Goal: Task Accomplishment & Management: Manage account settings

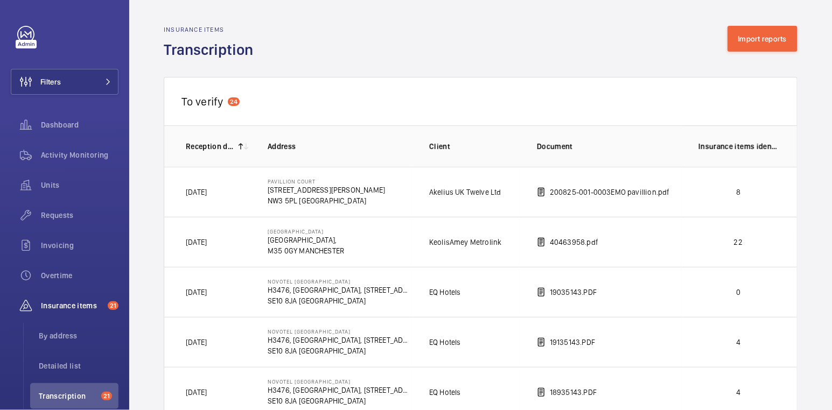
scroll to position [1578, 0]
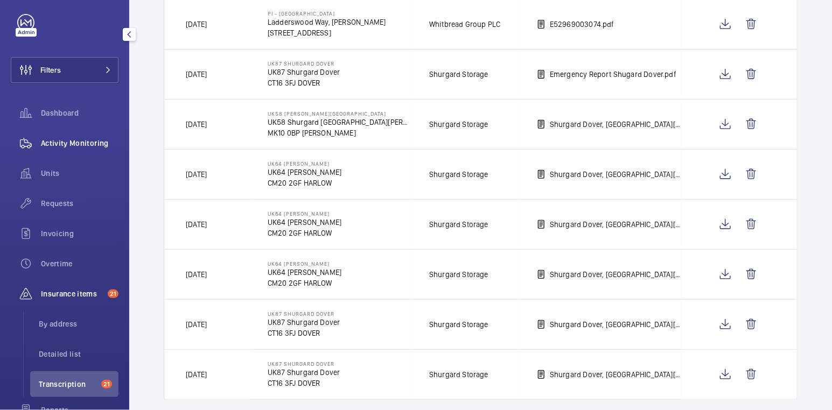
click at [81, 142] on span "Activity Monitoring" at bounding box center [80, 143] width 78 height 11
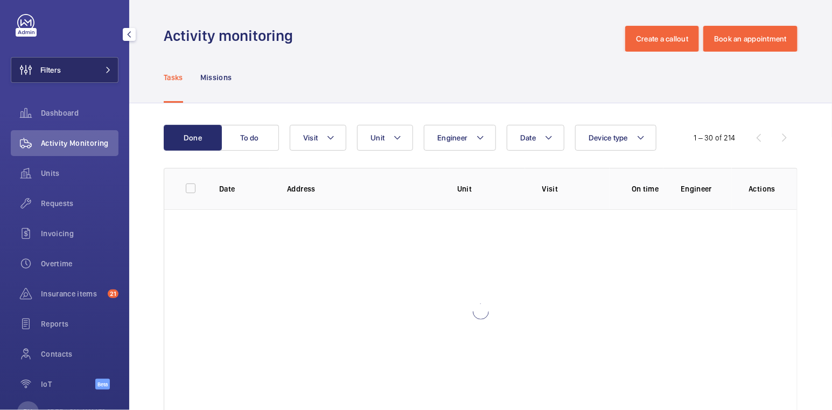
click at [92, 76] on button "Filters" at bounding box center [65, 70] width 108 height 26
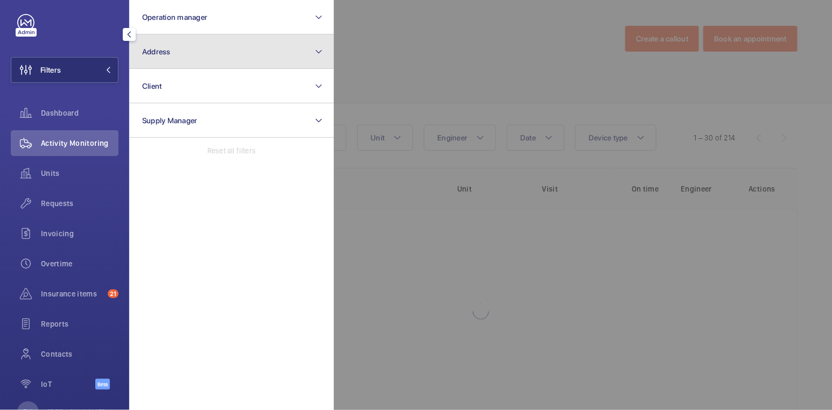
click at [201, 60] on button "Address" at bounding box center [231, 51] width 205 height 34
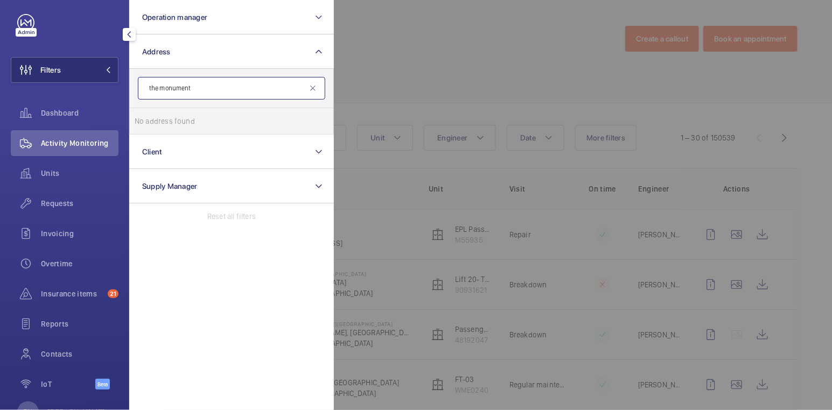
drag, startPoint x: 272, startPoint y: 92, endPoint x: 136, endPoint y: 90, distance: 136.2
click at [136, 90] on form "the monument" at bounding box center [232, 88] width 204 height 39
type input "wework"
click at [312, 93] on div "wework" at bounding box center [231, 88] width 187 height 23
click at [198, 83] on input "wework" at bounding box center [231, 88] width 187 height 23
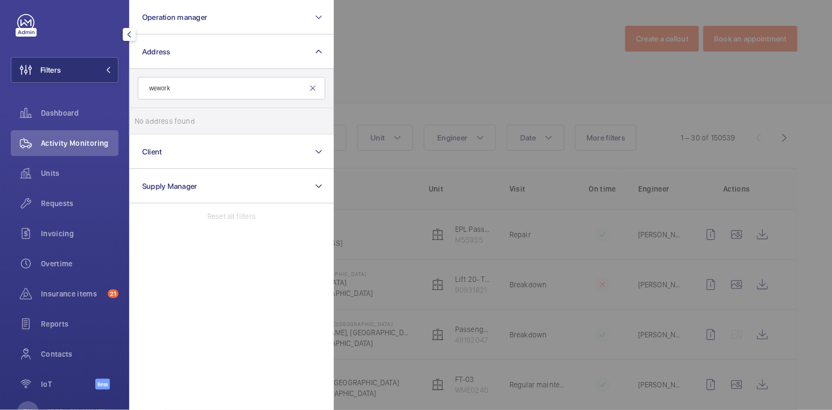
click at [315, 86] on mat-icon at bounding box center [313, 88] width 9 height 9
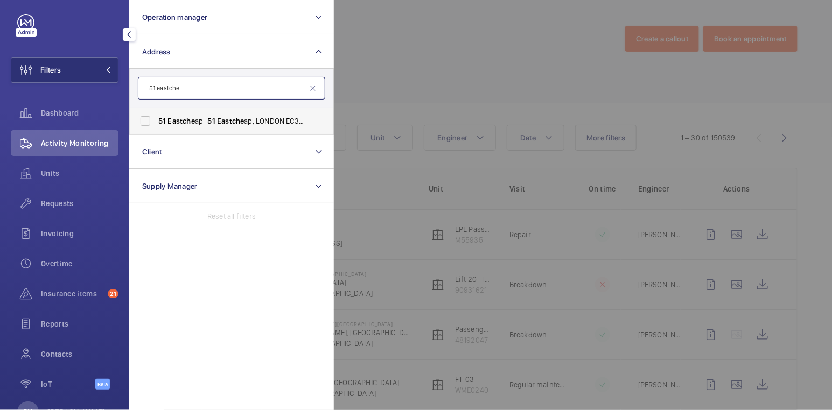
type input "51 eastche"
click at [279, 121] on span "[STREET_ADDRESS]" at bounding box center [232, 121] width 148 height 11
click at [156, 121] on input "[STREET_ADDRESS]" at bounding box center [146, 121] width 22 height 22
checkbox input "true"
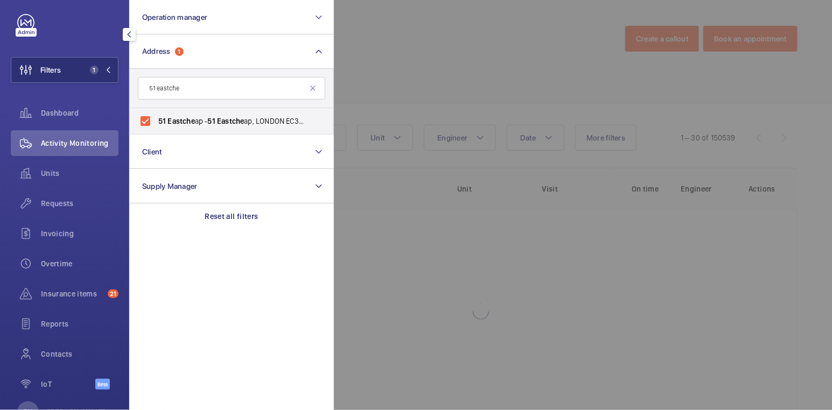
click at [456, 41] on div at bounding box center [750, 205] width 832 height 410
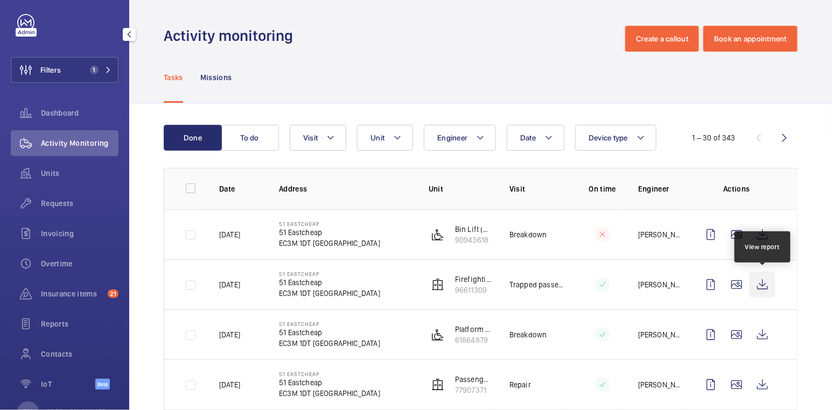
click at [762, 282] on wm-front-icon-button at bounding box center [762, 285] width 26 height 26
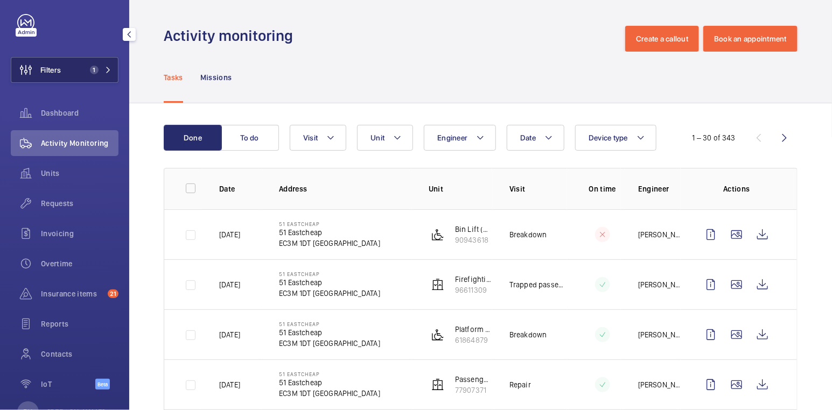
click at [101, 72] on span "1" at bounding box center [99, 70] width 26 height 9
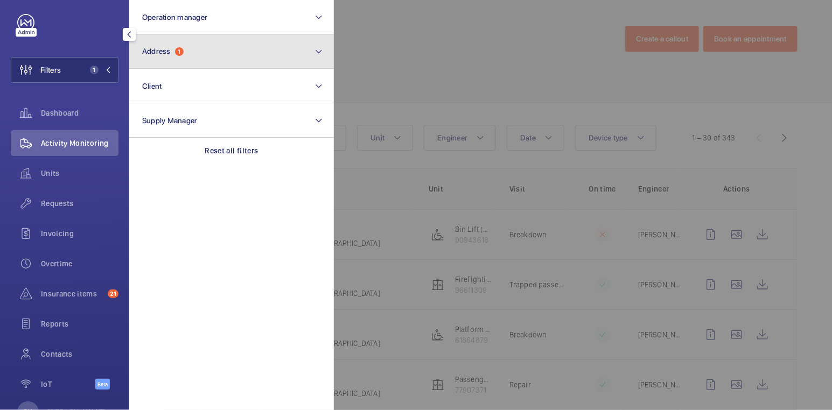
click at [206, 49] on button "Address 1" at bounding box center [231, 51] width 205 height 34
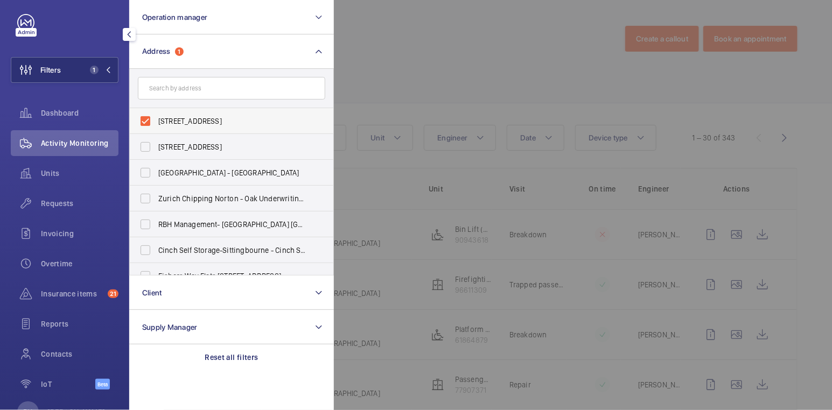
click at [181, 116] on span "[STREET_ADDRESS]" at bounding box center [232, 121] width 148 height 11
click at [156, 116] on input "[STREET_ADDRESS]" at bounding box center [146, 121] width 22 height 22
checkbox input "false"
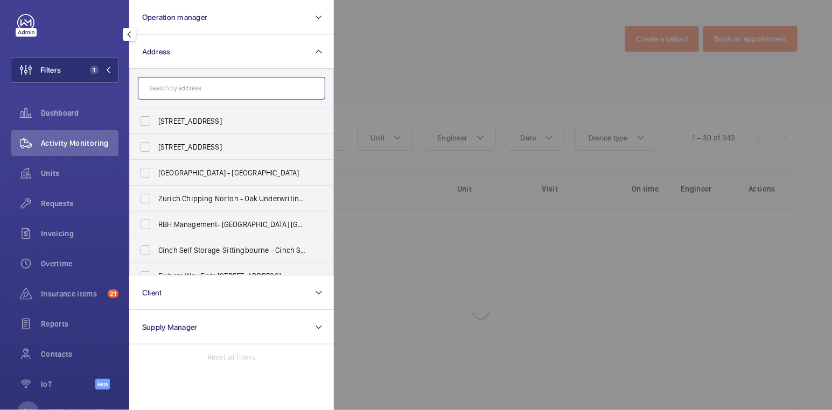
click at [186, 93] on input "text" at bounding box center [231, 88] width 187 height 23
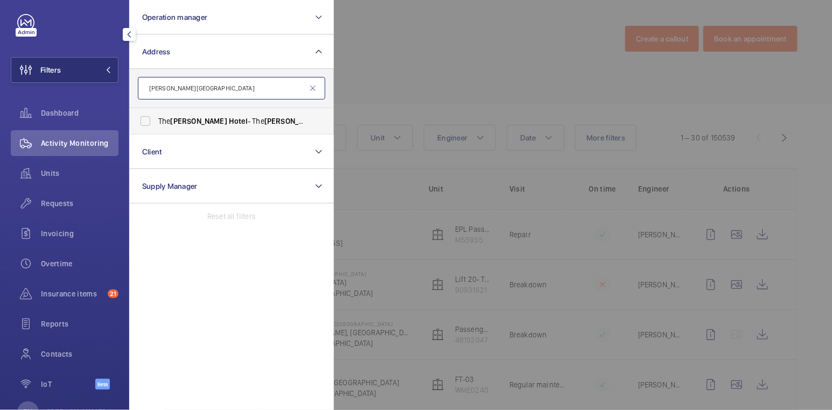
type input "[PERSON_NAME][GEOGRAPHIC_DATA]"
click at [229, 120] on span "Hotel" at bounding box center [238, 121] width 19 height 9
click at [156, 120] on input "The [PERSON_NAME][GEOGRAPHIC_DATA] - [GEOGRAPHIC_DATA][PERSON_NAME] , [GEOGRAPH…" at bounding box center [146, 121] width 22 height 22
checkbox input "true"
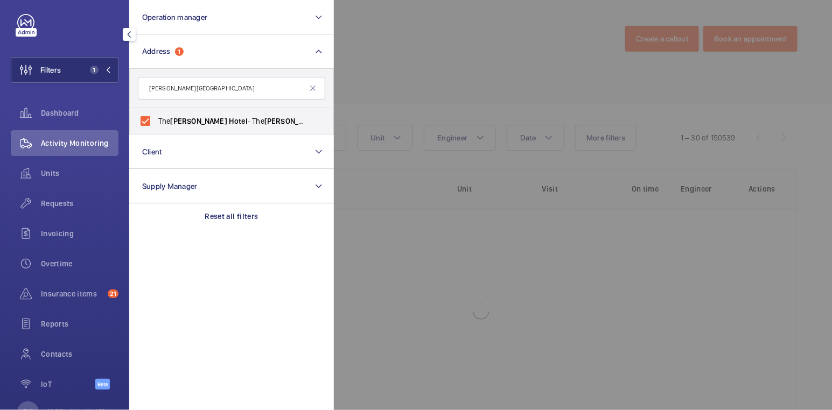
click at [373, 69] on div at bounding box center [750, 205] width 832 height 410
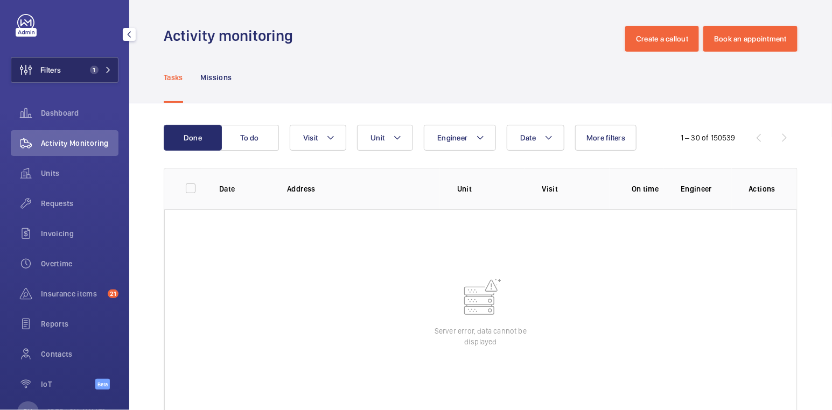
click at [85, 73] on button "Filters 1" at bounding box center [65, 70] width 108 height 26
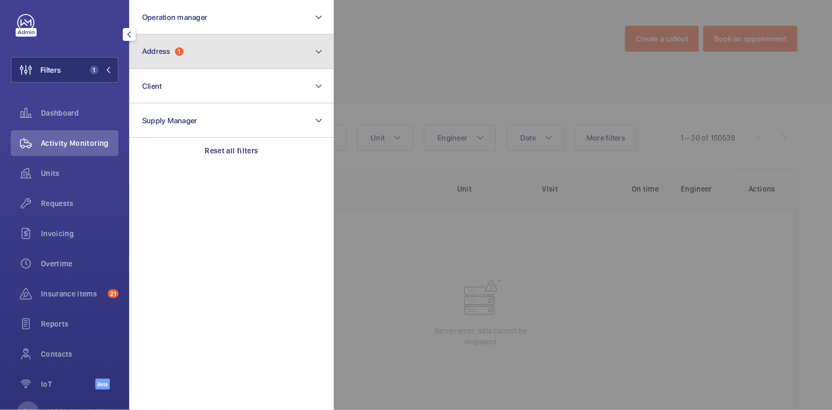
click at [209, 40] on button "Address 1" at bounding box center [231, 51] width 205 height 34
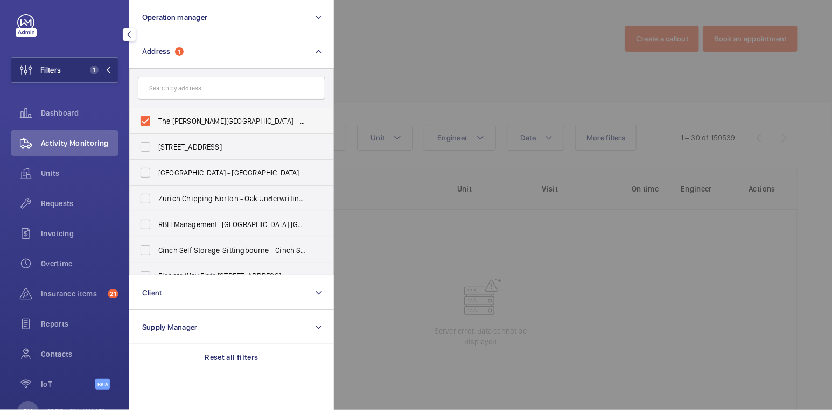
click at [195, 119] on span "The [PERSON_NAME][GEOGRAPHIC_DATA] - [GEOGRAPHIC_DATA][PERSON_NAME], [GEOGRAPHI…" at bounding box center [232, 121] width 148 height 11
click at [156, 119] on input "The [PERSON_NAME][GEOGRAPHIC_DATA] - [GEOGRAPHIC_DATA][PERSON_NAME], [GEOGRAPHI…" at bounding box center [146, 121] width 22 height 22
checkbox input "false"
click at [206, 86] on input "text" at bounding box center [231, 88] width 187 height 23
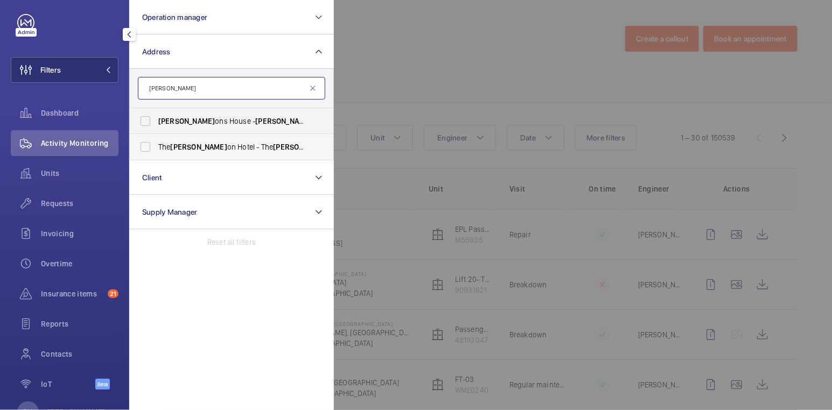
type input "[PERSON_NAME]"
click at [206, 145] on span "The [PERSON_NAME] on Hotel - [GEOGRAPHIC_DATA][PERSON_NAME] on, [GEOGRAPHIC_DAT…" at bounding box center [232, 147] width 148 height 11
click at [156, 145] on input "The [PERSON_NAME] on Hotel - [GEOGRAPHIC_DATA][PERSON_NAME] on, [GEOGRAPHIC_DAT…" at bounding box center [146, 147] width 22 height 22
checkbox input "true"
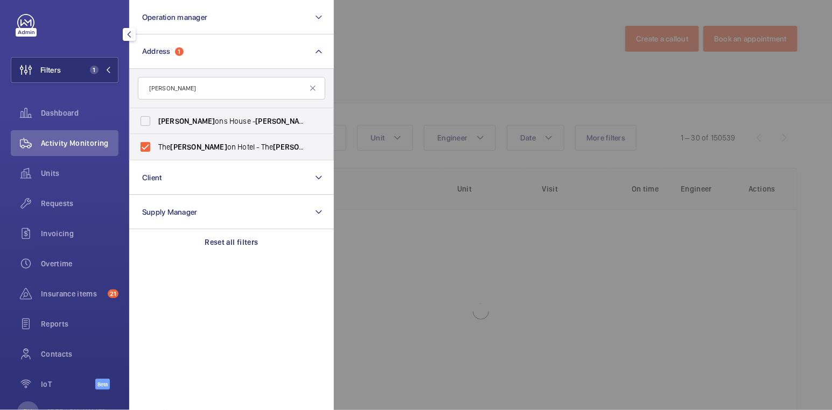
click at [360, 60] on div at bounding box center [750, 205] width 832 height 410
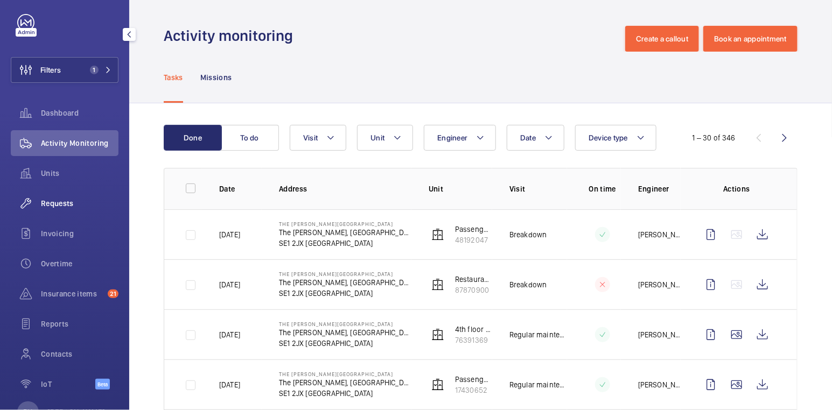
click at [69, 200] on span "Requests" at bounding box center [80, 203] width 78 height 11
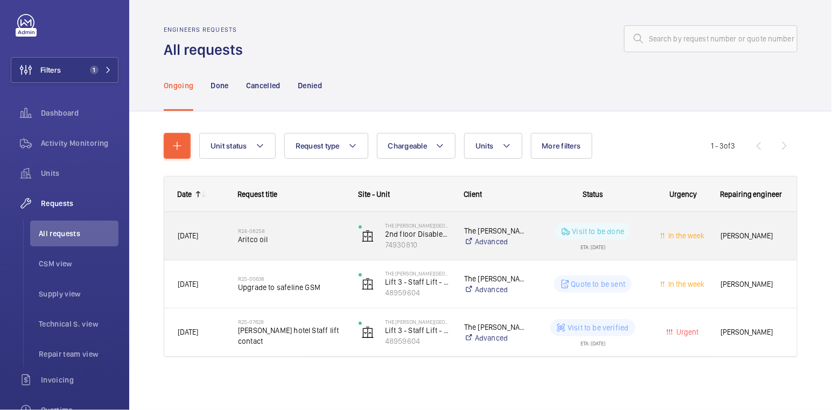
click at [636, 243] on wm-front-pills-cell "Visit to be done ETA: [DATE]" at bounding box center [592, 236] width 107 height 27
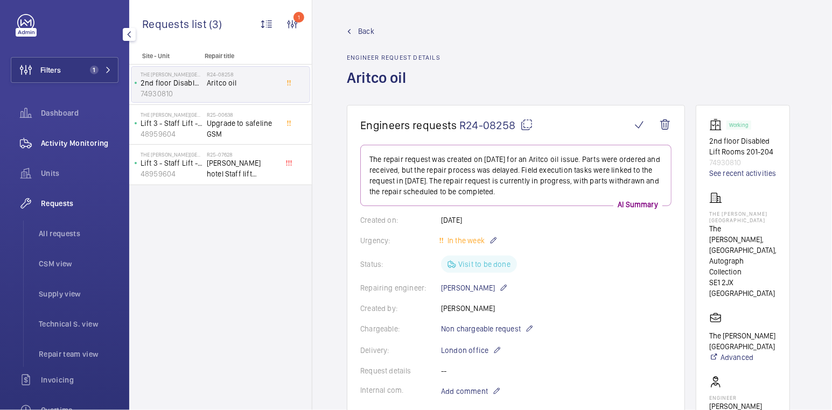
click at [79, 139] on span "Activity Monitoring" at bounding box center [80, 143] width 78 height 11
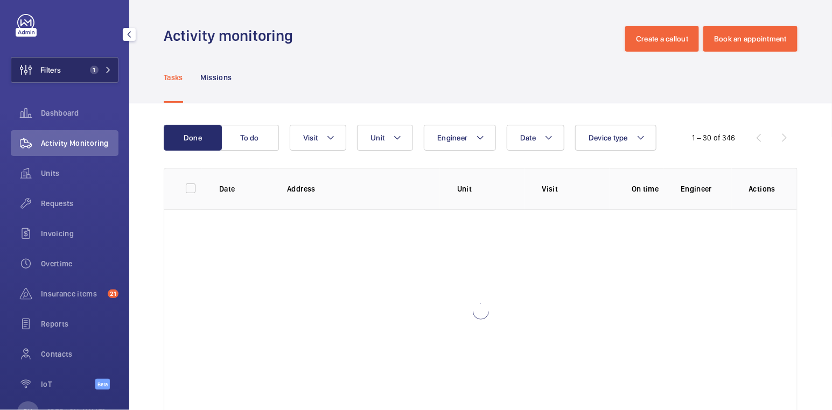
click at [92, 67] on span "1" at bounding box center [94, 70] width 9 height 9
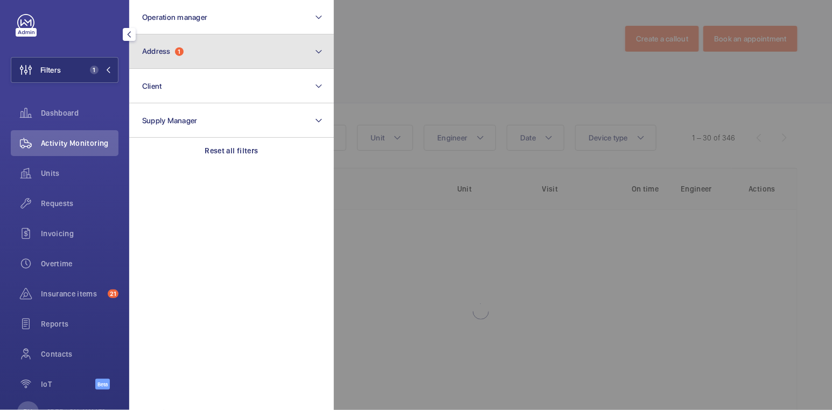
click at [169, 63] on button "Address 1" at bounding box center [231, 51] width 205 height 34
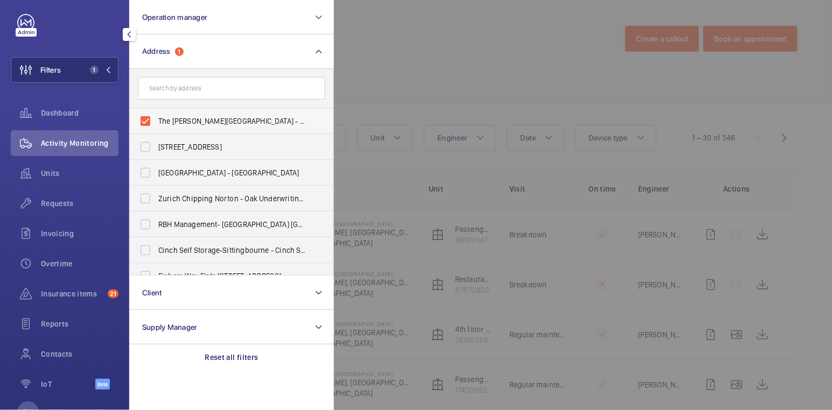
click at [181, 124] on span "The [PERSON_NAME][GEOGRAPHIC_DATA] - [GEOGRAPHIC_DATA][PERSON_NAME], [GEOGRAPHI…" at bounding box center [232, 121] width 148 height 11
click at [156, 124] on input "The [PERSON_NAME][GEOGRAPHIC_DATA] - [GEOGRAPHIC_DATA][PERSON_NAME], [GEOGRAPHI…" at bounding box center [146, 121] width 22 height 22
checkbox input "false"
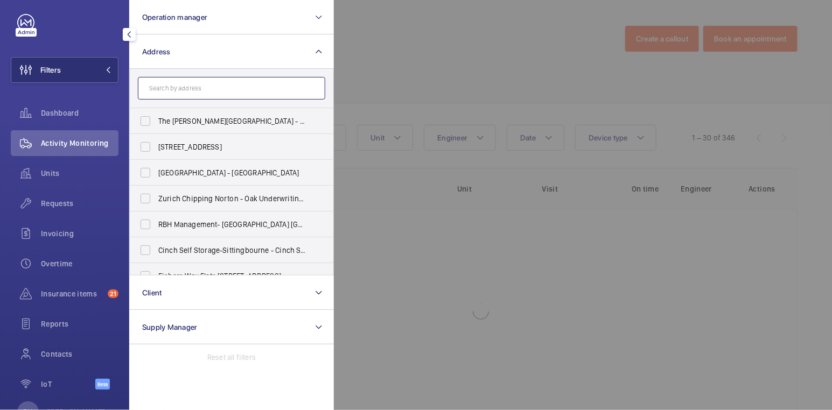
click at [193, 88] on input "text" at bounding box center [231, 88] width 187 height 23
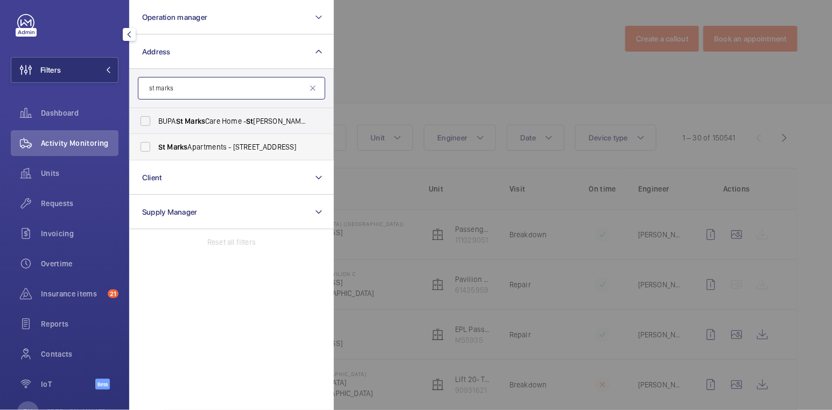
type input "st marks"
click at [222, 151] on span "St Marks Apartments - [STREET_ADDRESS]" at bounding box center [232, 147] width 148 height 11
click at [156, 151] on input "St Marks Apartments - [STREET_ADDRESS]" at bounding box center [146, 147] width 22 height 22
checkbox input "true"
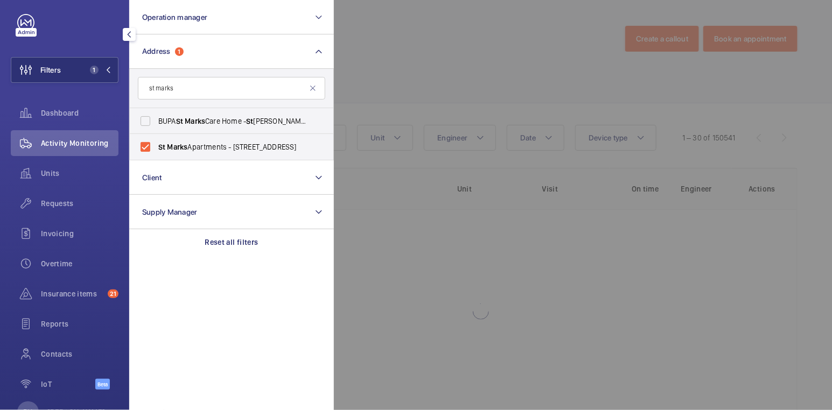
click at [415, 71] on div at bounding box center [750, 205] width 832 height 410
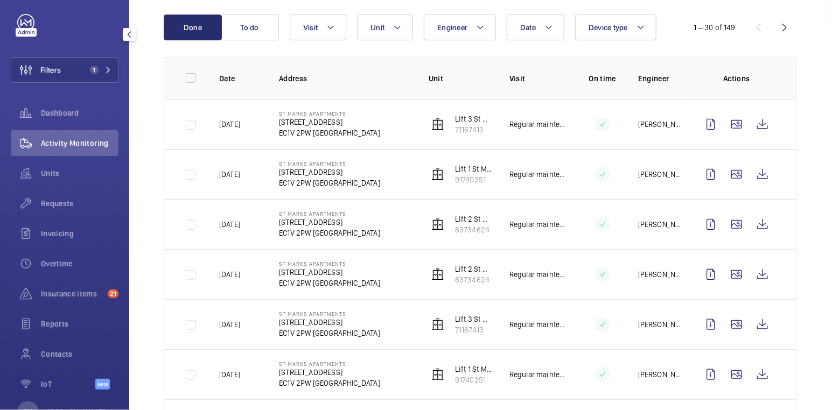
scroll to position [106, 0]
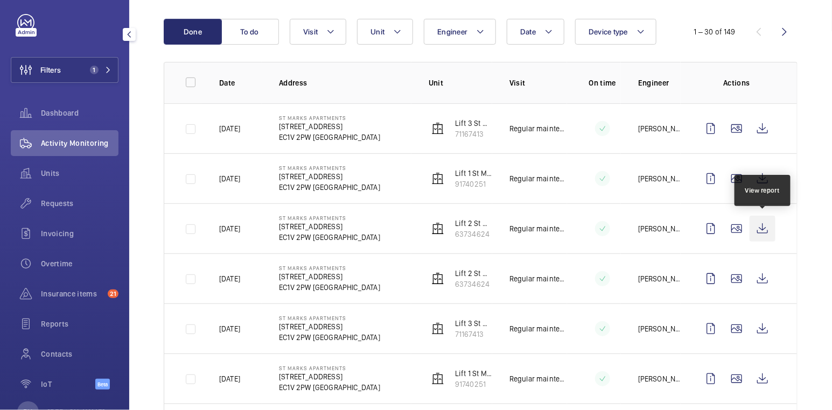
click at [763, 227] on wm-front-icon-button at bounding box center [762, 229] width 26 height 26
click at [764, 125] on wm-front-icon-button at bounding box center [762, 129] width 26 height 26
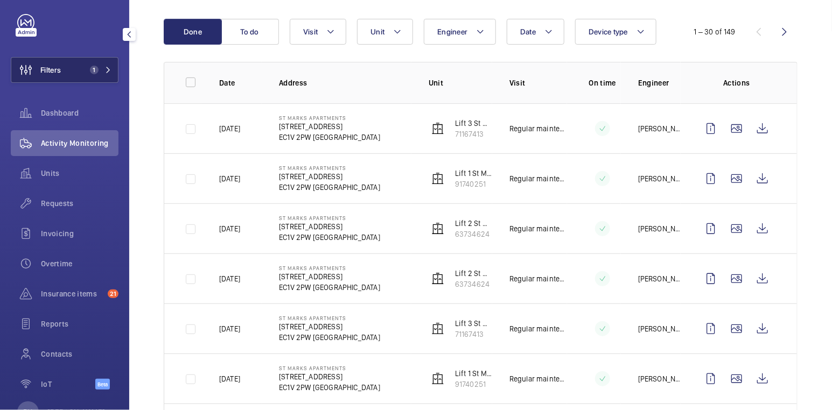
click at [88, 63] on button "Filters 1" at bounding box center [65, 70] width 108 height 26
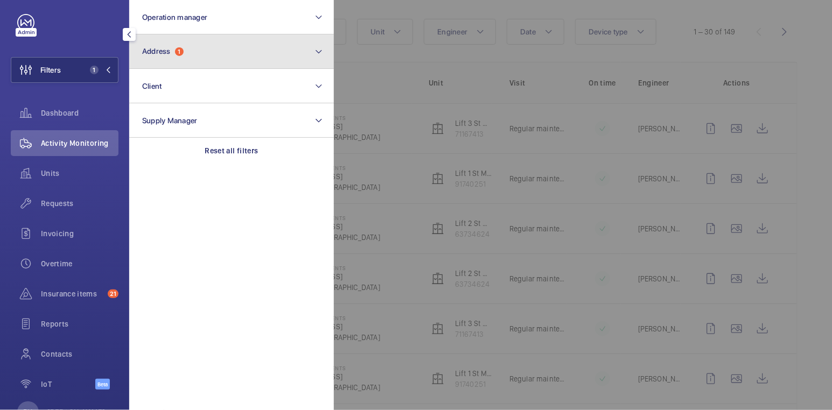
click at [213, 59] on button "Address 1" at bounding box center [231, 51] width 205 height 34
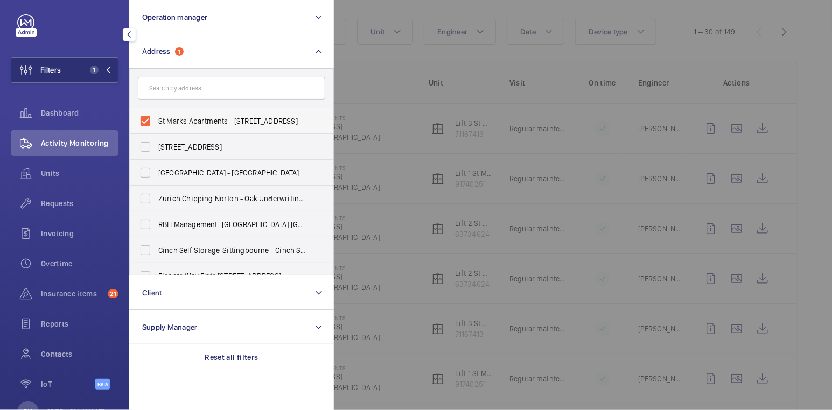
click at [190, 124] on span "St Marks Apartments - [STREET_ADDRESS]" at bounding box center [232, 121] width 148 height 11
click at [156, 124] on input "St Marks Apartments - [STREET_ADDRESS]" at bounding box center [146, 121] width 22 height 22
checkbox input "false"
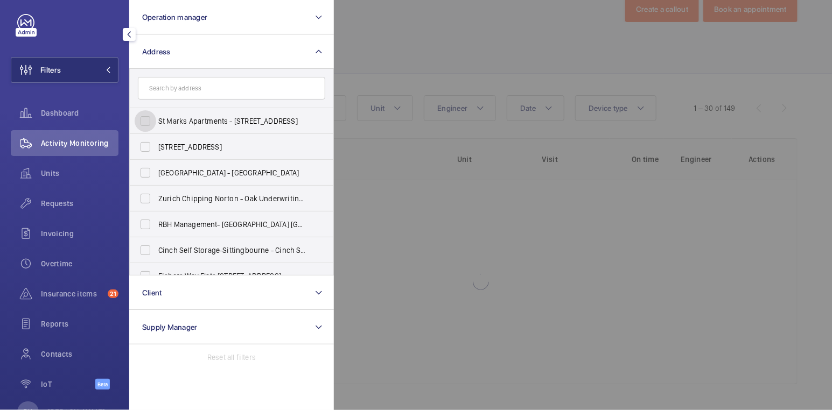
scroll to position [29, 0]
click at [193, 85] on input "text" at bounding box center [231, 88] width 187 height 23
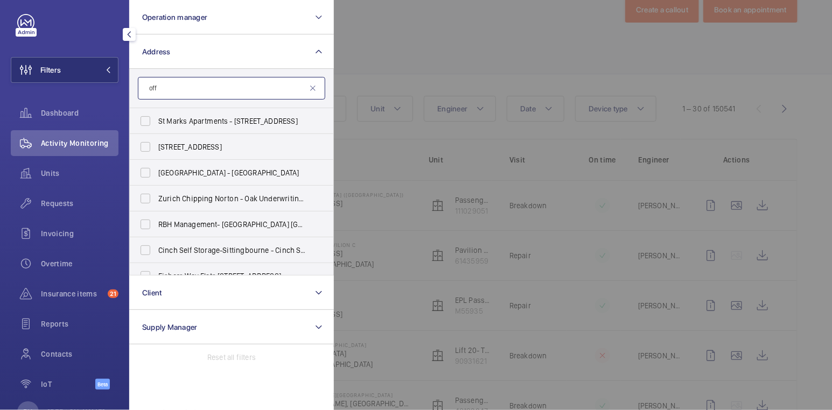
scroll to position [106, 0]
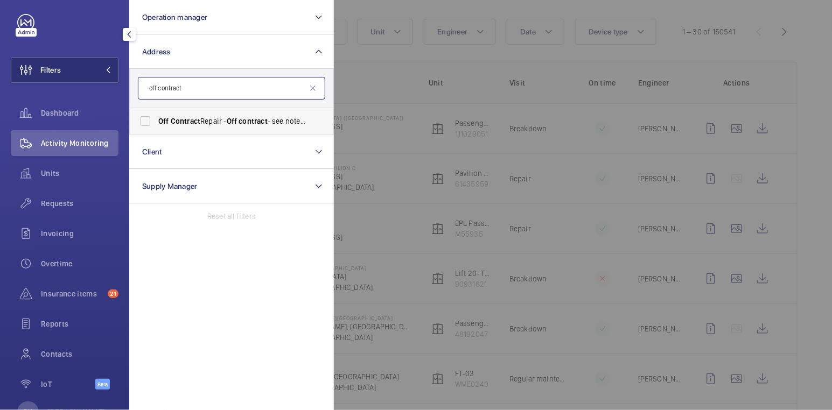
type input "off contract"
click at [215, 127] on label "Off Contract Repair - Off contract - see notes in description, [GEOGRAPHIC_DATA…" at bounding box center [223, 121] width 187 height 26
click at [156, 127] on input "Off Contract Repair - Off contract - see notes in description, [GEOGRAPHIC_DATA…" at bounding box center [146, 121] width 22 height 22
checkbox input "true"
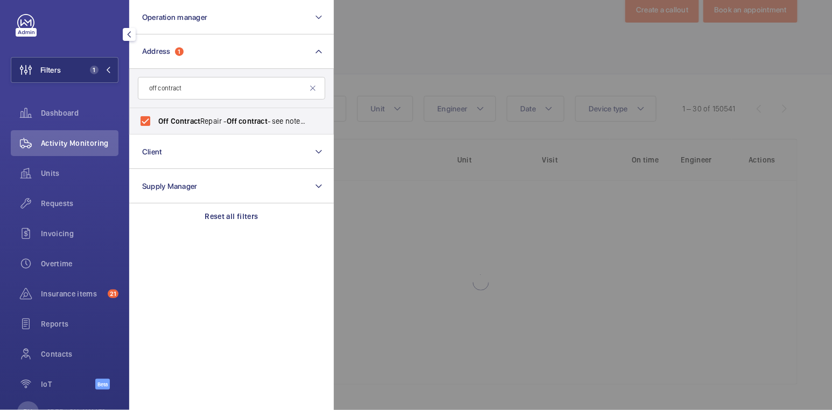
click at [391, 63] on div at bounding box center [750, 205] width 832 height 410
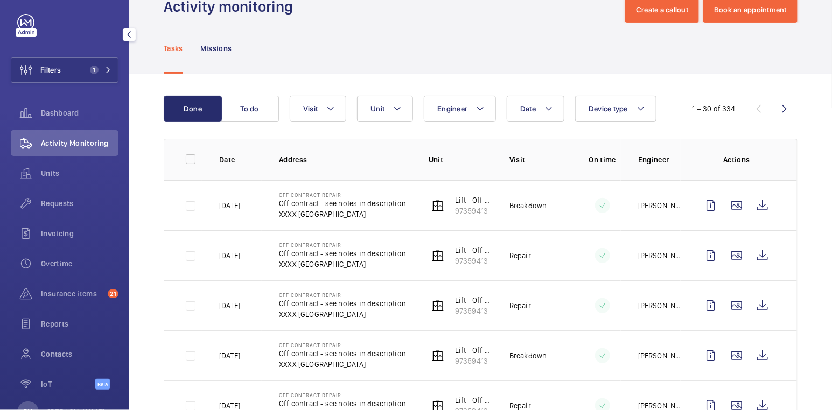
scroll to position [106, 0]
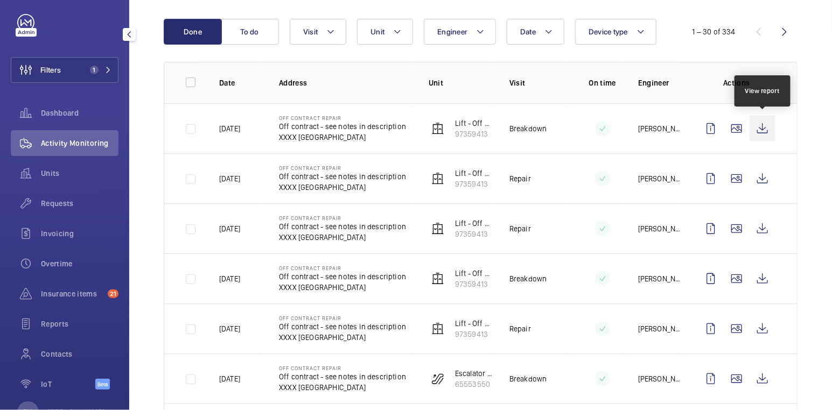
click at [758, 129] on wm-front-icon-button at bounding box center [762, 129] width 26 height 26
click at [69, 239] on div "Invoicing" at bounding box center [65, 234] width 108 height 26
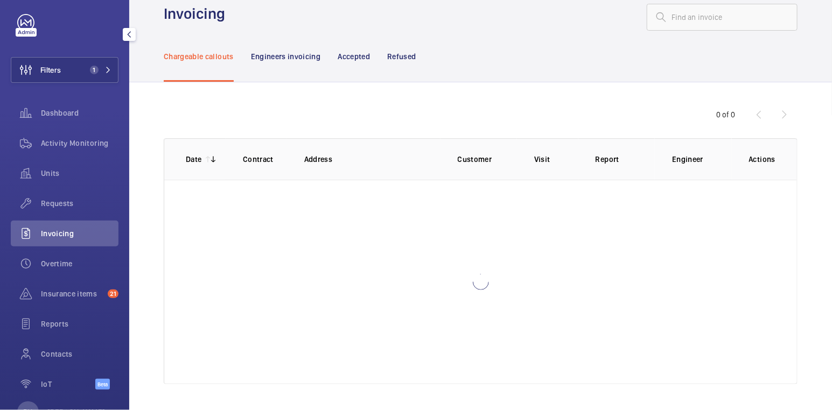
scroll to position [15, 0]
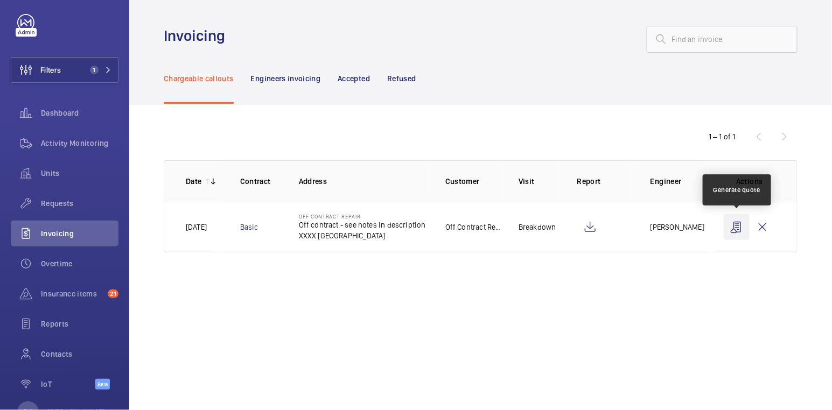
click at [739, 230] on wm-front-icon-button at bounding box center [737, 227] width 26 height 26
